Goal: Navigation & Orientation: Find specific page/section

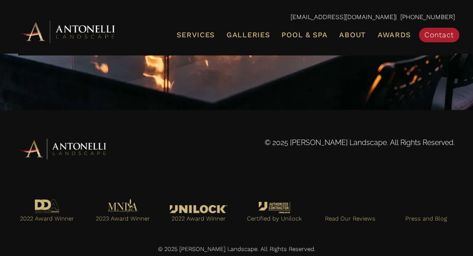
scroll to position [1873, 0]
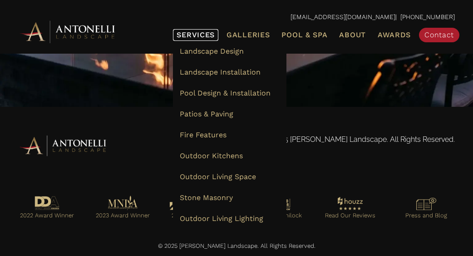
click at [218, 31] on link "Services" at bounding box center [195, 35] width 45 height 12
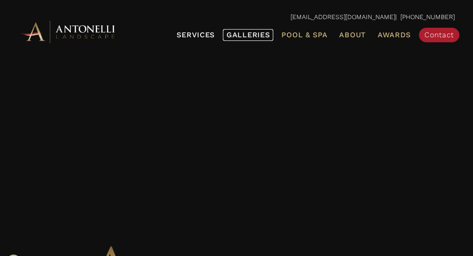
click at [247, 34] on span "Galleries" at bounding box center [248, 34] width 43 height 9
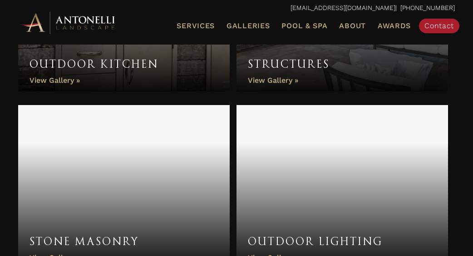
scroll to position [817, 0]
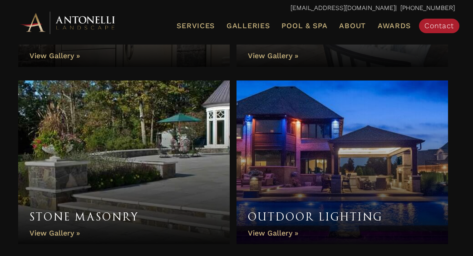
click at [90, 26] on img at bounding box center [68, 22] width 100 height 25
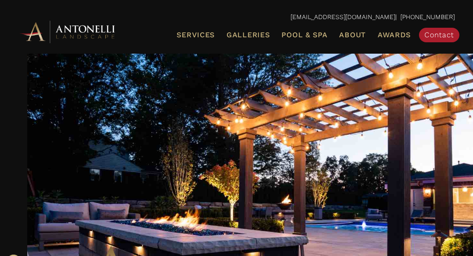
scroll to position [1763, 0]
